Goal: Check status: Check status

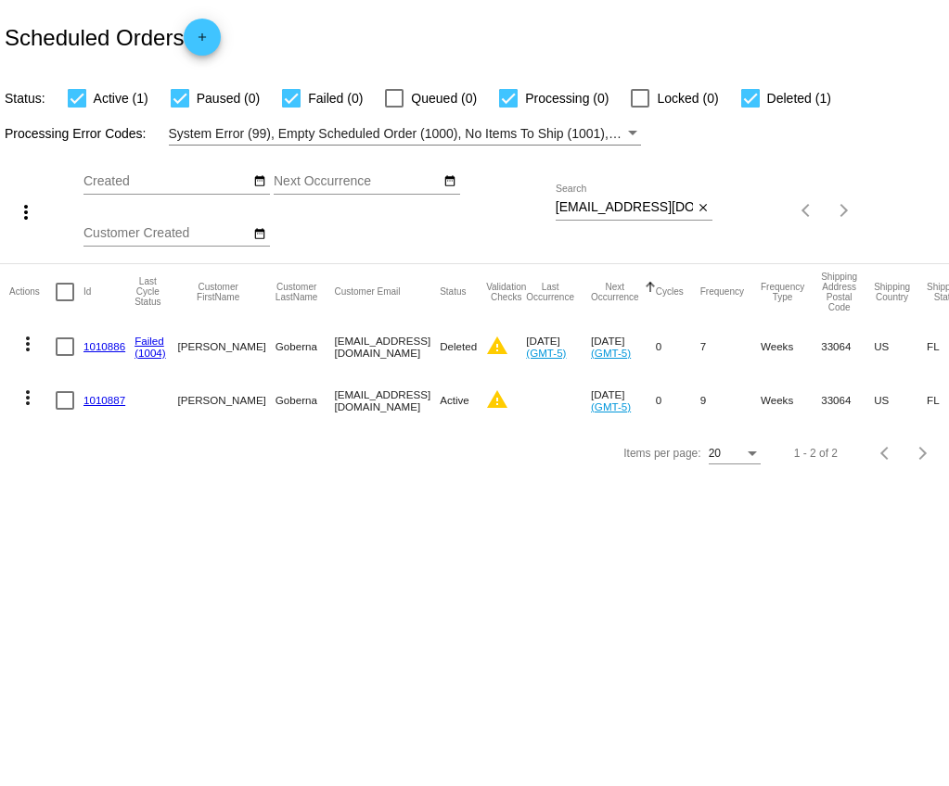
click at [109, 398] on link "1010887" at bounding box center [104, 400] width 42 height 12
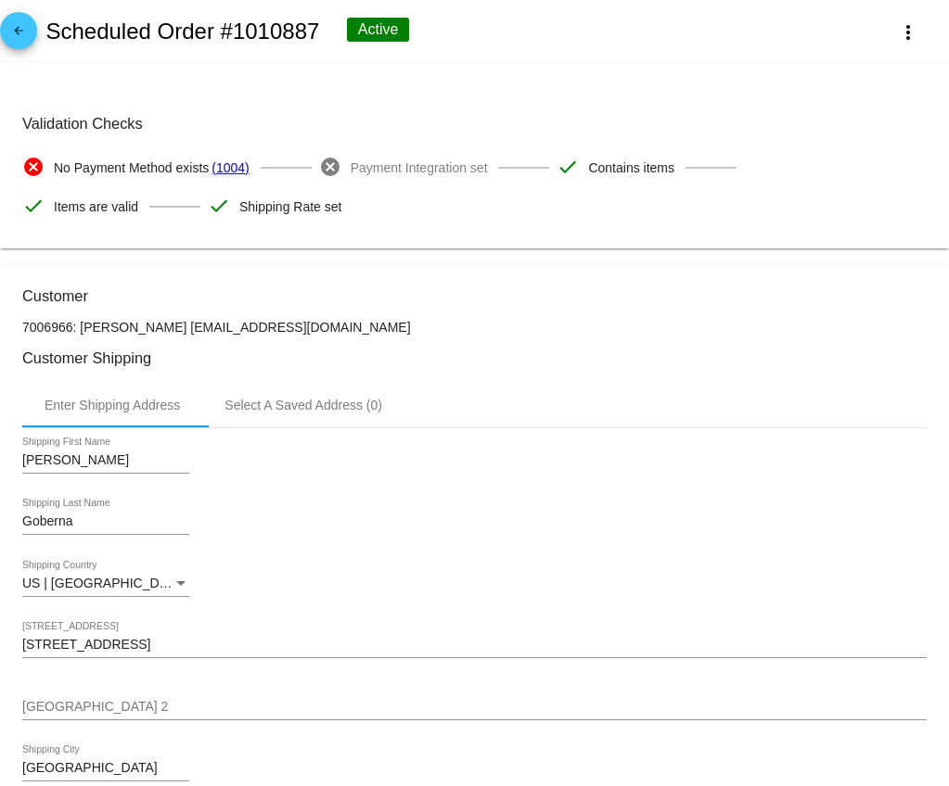
click at [19, 36] on mat-icon "arrow_back" at bounding box center [18, 35] width 22 height 22
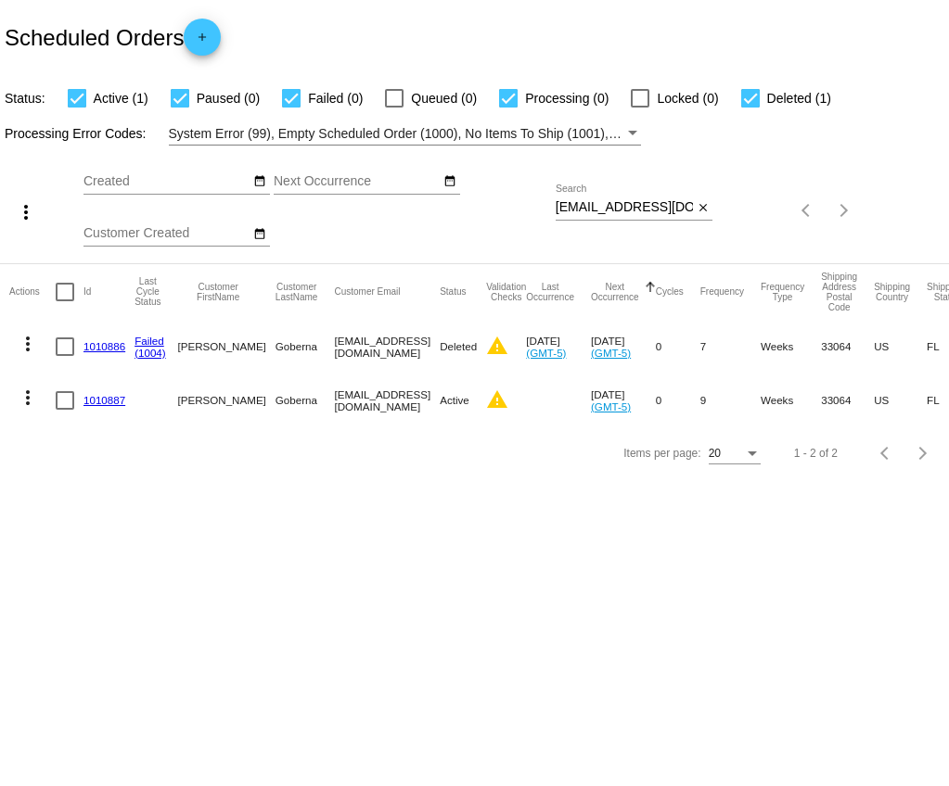
click at [92, 351] on link "1010886" at bounding box center [104, 346] width 42 height 12
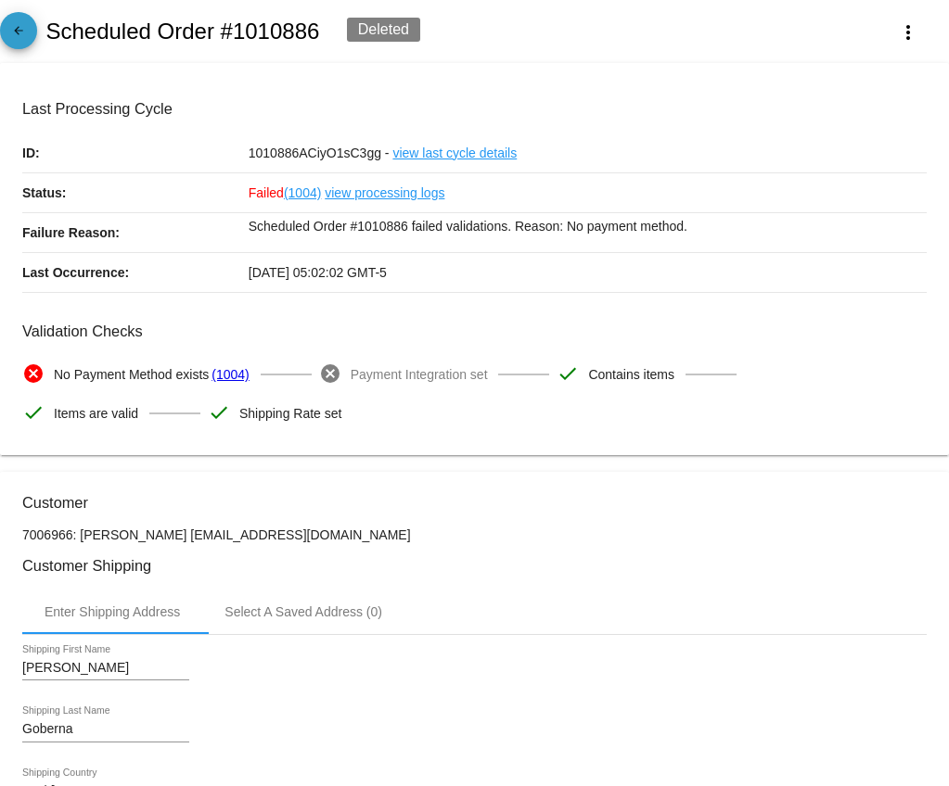
click at [16, 45] on mat-icon "arrow_back" at bounding box center [18, 35] width 22 height 22
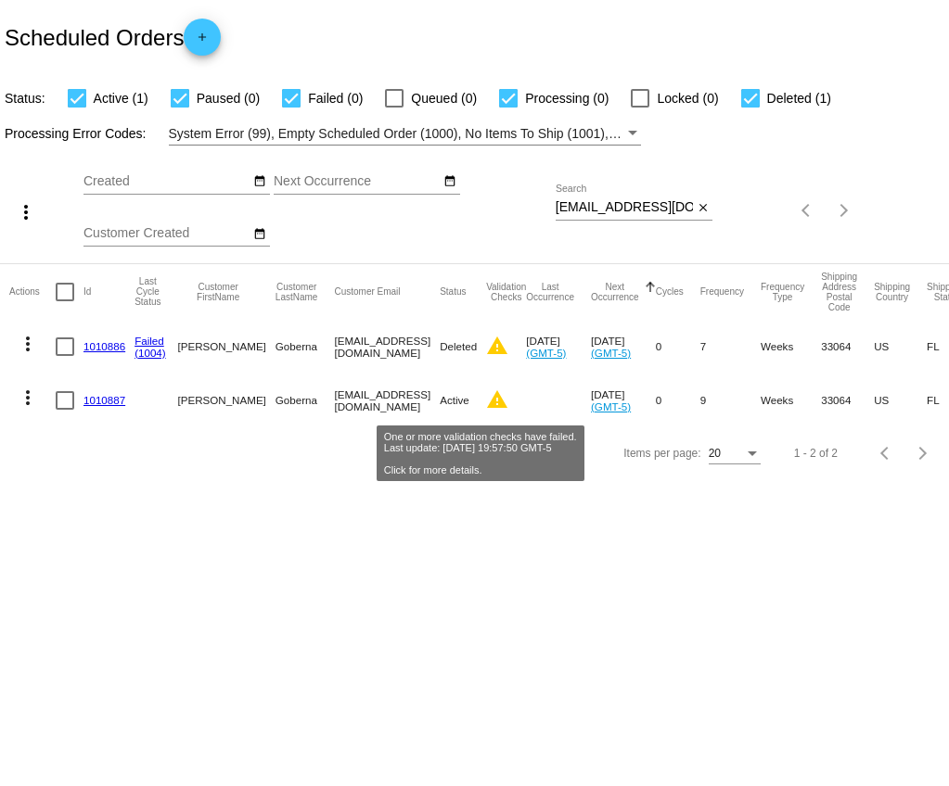
click at [486, 405] on mat-icon "warning" at bounding box center [497, 400] width 22 height 22
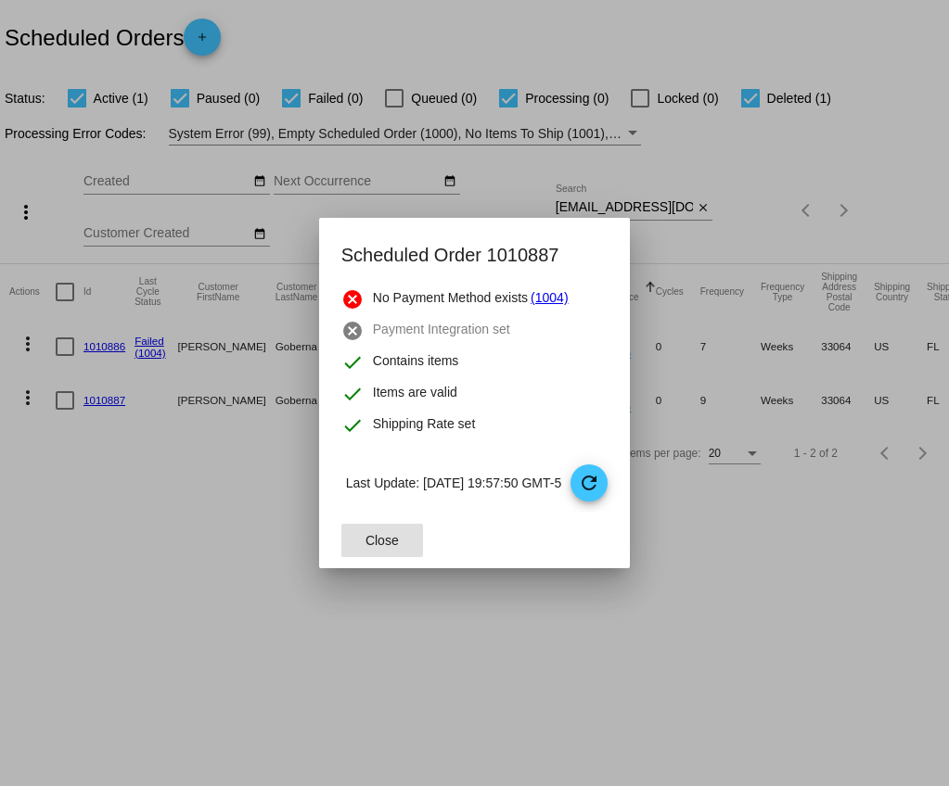
click at [379, 541] on span "Close" at bounding box center [381, 540] width 33 height 15
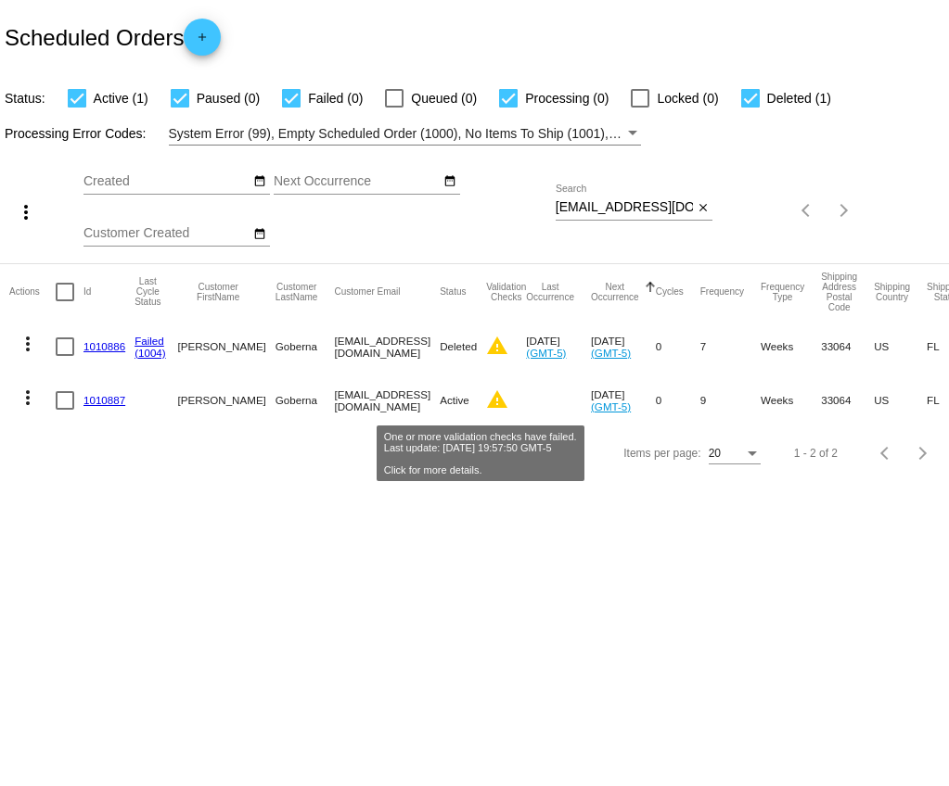
click at [486, 402] on mat-icon "warning" at bounding box center [497, 400] width 22 height 22
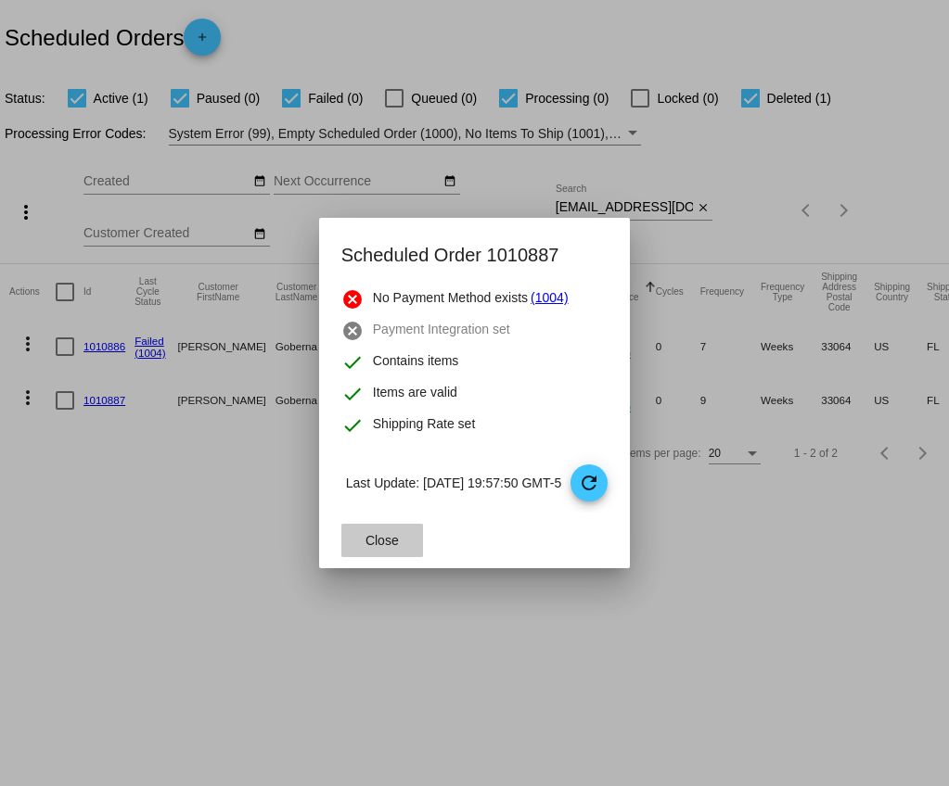
click at [390, 533] on button "Close" at bounding box center [382, 540] width 82 height 33
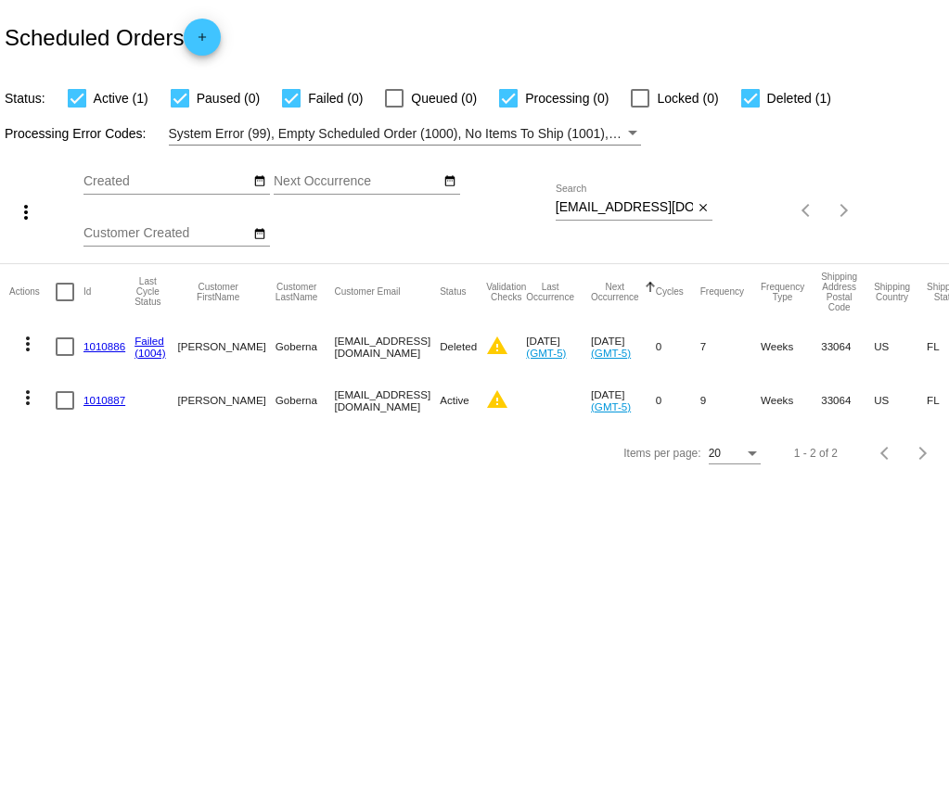
click at [100, 404] on link "1010887" at bounding box center [104, 400] width 42 height 12
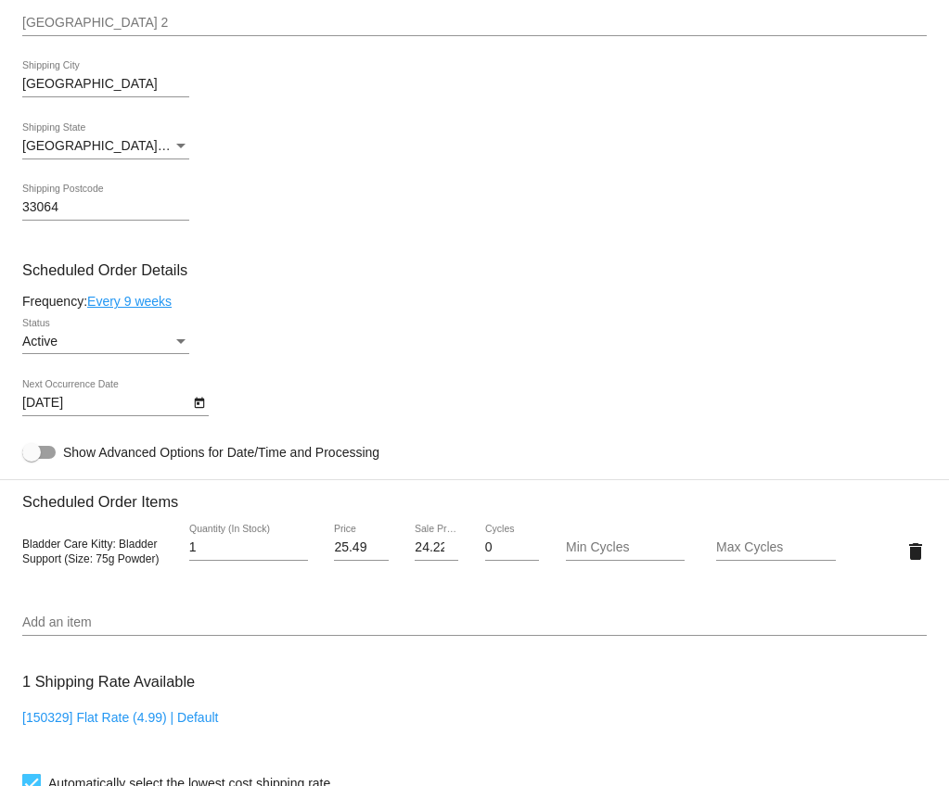
scroll to position [688, 0]
